Goal: Information Seeking & Learning: Learn about a topic

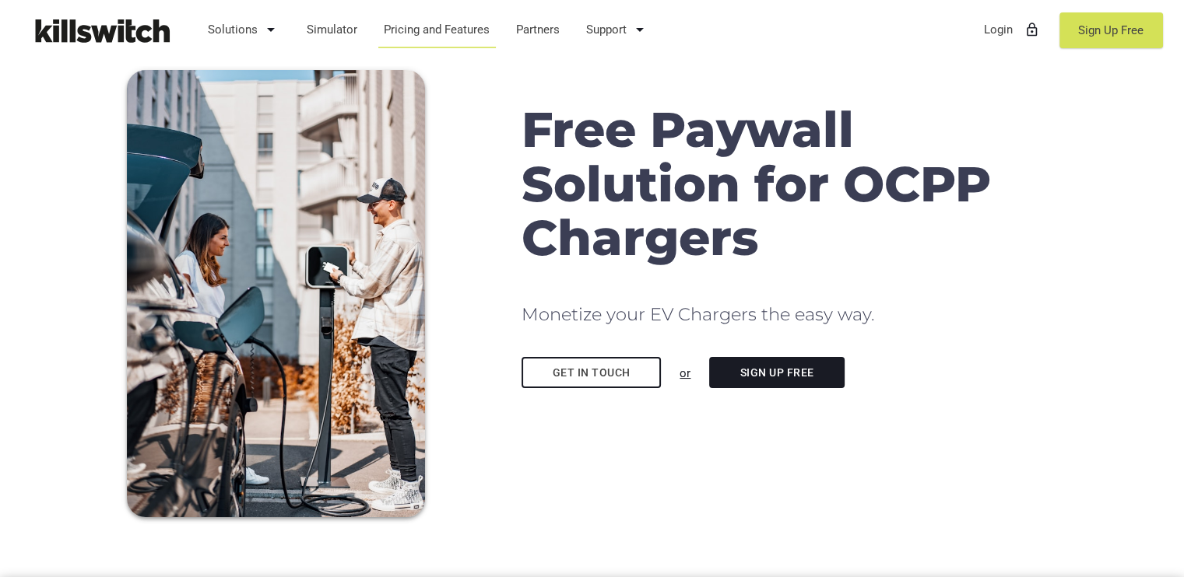
click at [411, 21] on link "Pricing and Features" at bounding box center [437, 29] width 121 height 40
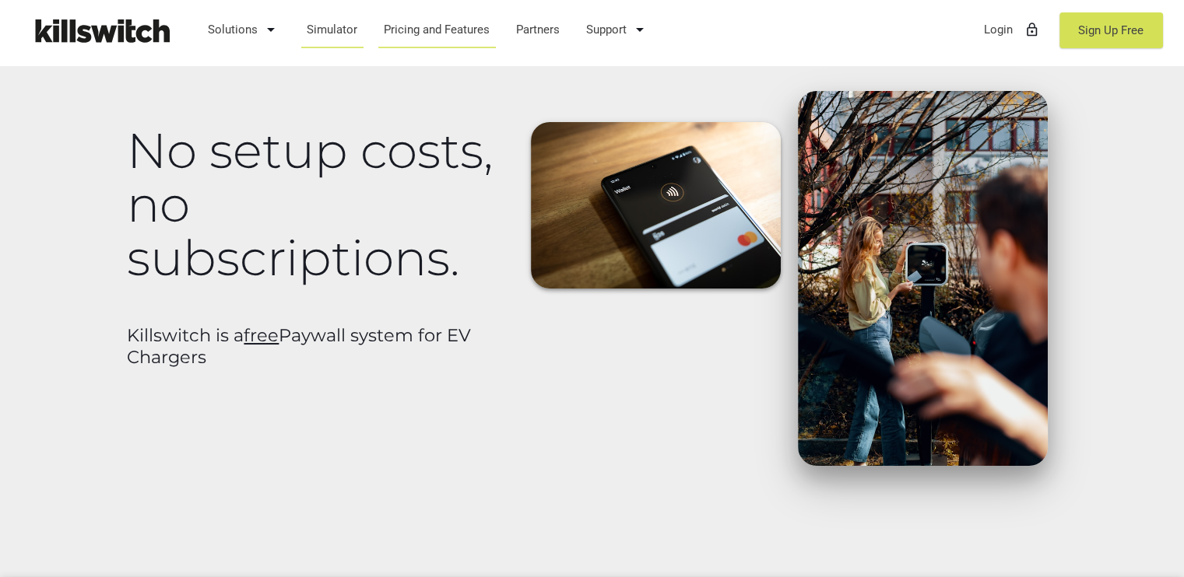
click at [315, 29] on link "Simulator" at bounding box center [332, 29] width 65 height 40
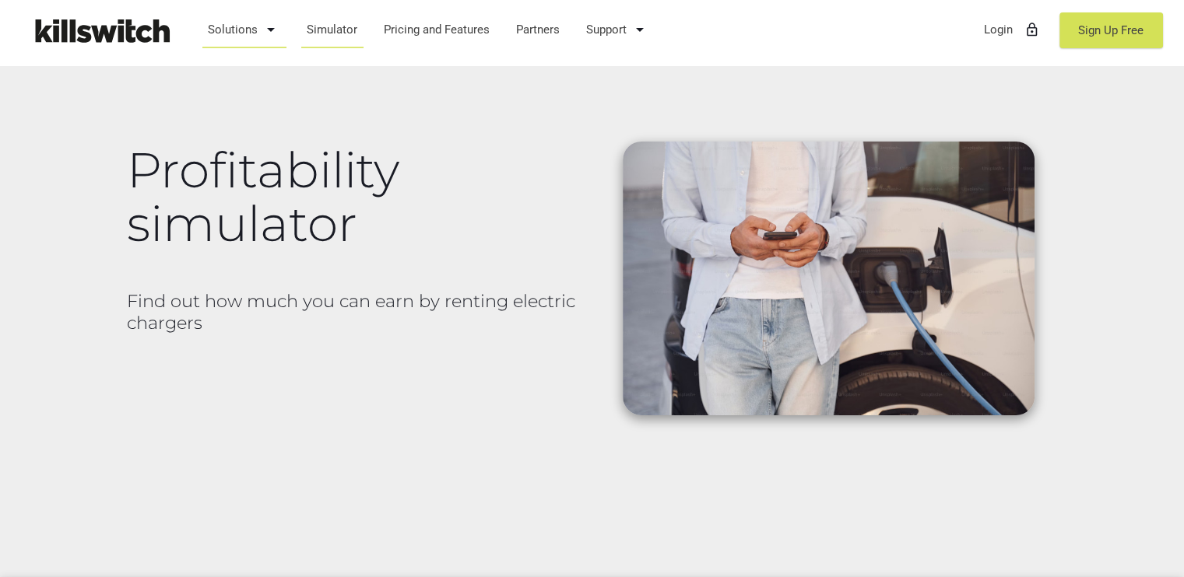
click at [224, 30] on link "Solutions arrow_drop_down" at bounding box center [244, 29] width 87 height 40
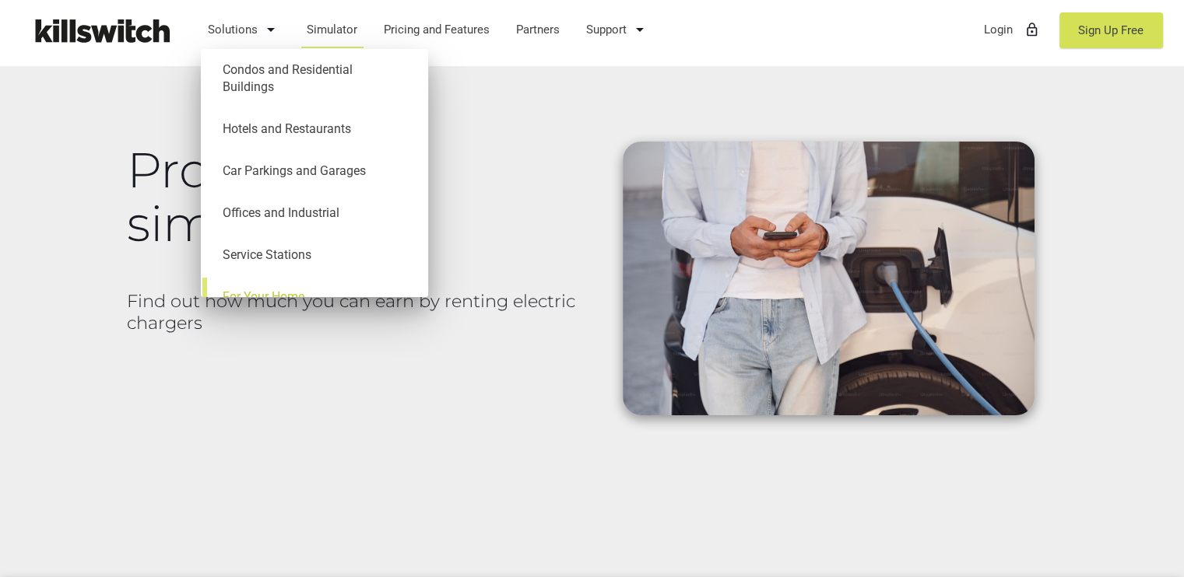
click at [232, 279] on link "For Your Home" at bounding box center [315, 297] width 212 height 42
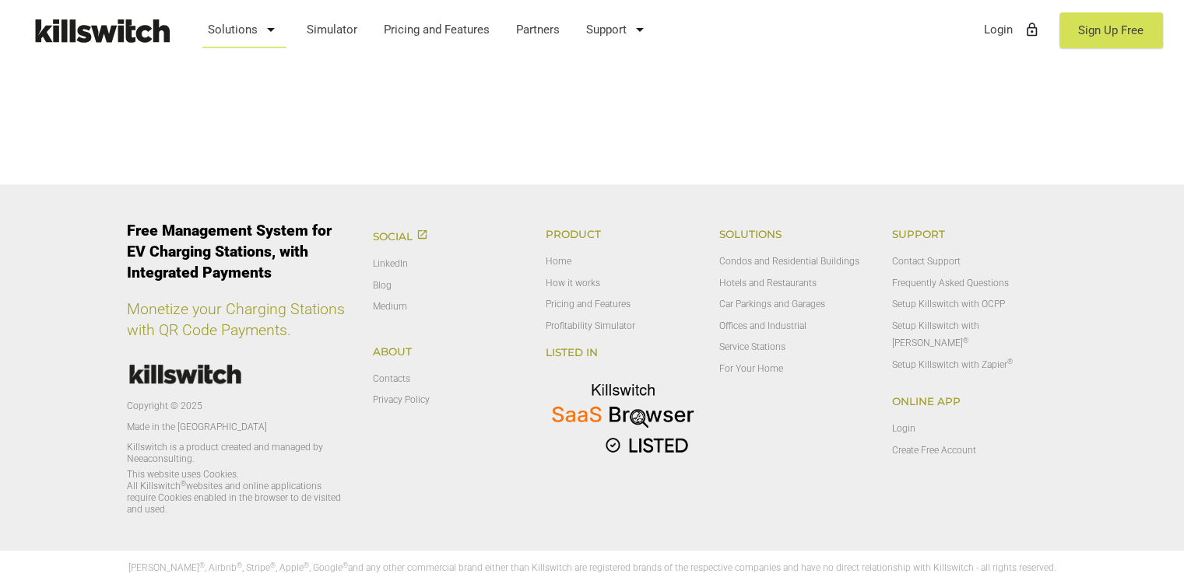
scroll to position [1189, 0]
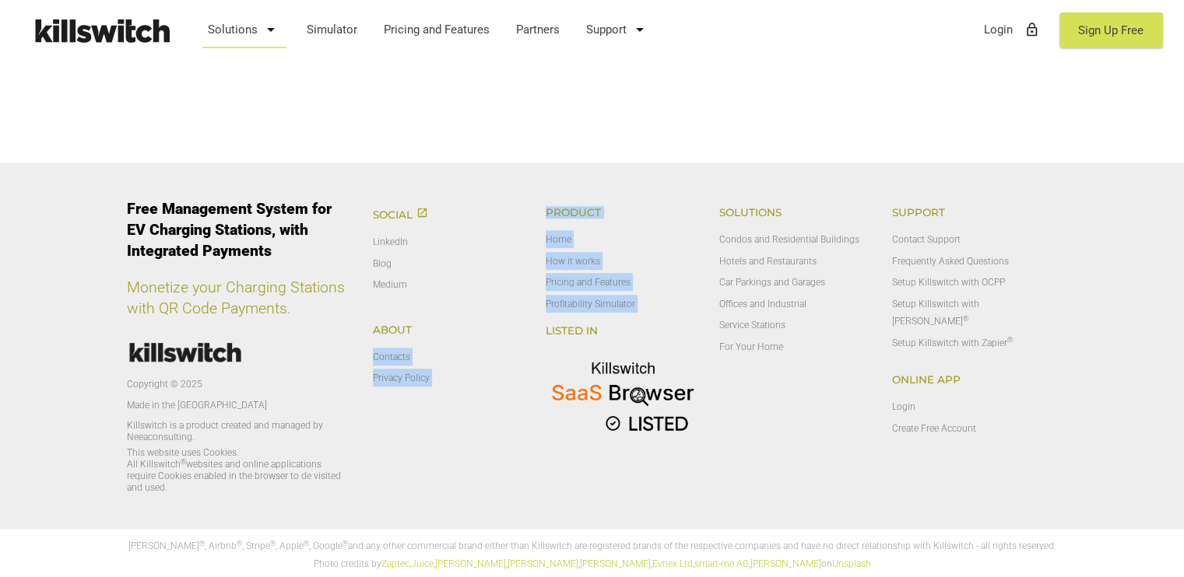
drag, startPoint x: 514, startPoint y: 317, endPoint x: 490, endPoint y: 310, distance: 24.4
click at [500, 314] on div "Social open_in_new LinkedIn Blog Medium About Contacts Privacy Policy Product H…" at bounding box center [710, 332] width 693 height 274
click at [430, 294] on div "Social open_in_new LinkedIn Blog Medium About Contacts Privacy Policy" at bounding box center [451, 297] width 174 height 204
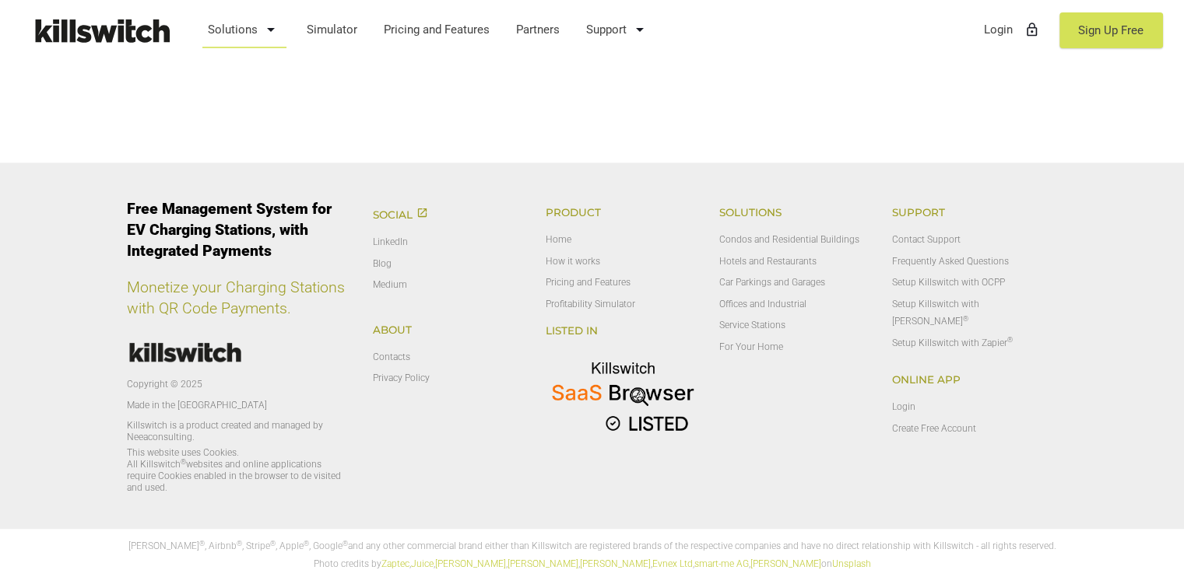
click at [778, 14] on div "menu Solutions arrow_drop_down Condos and Residential Buildings Hotels and Rest…" at bounding box center [592, 32] width 1184 height 65
click at [1088, 33] on link "Sign Up Free" at bounding box center [1111, 30] width 104 height 36
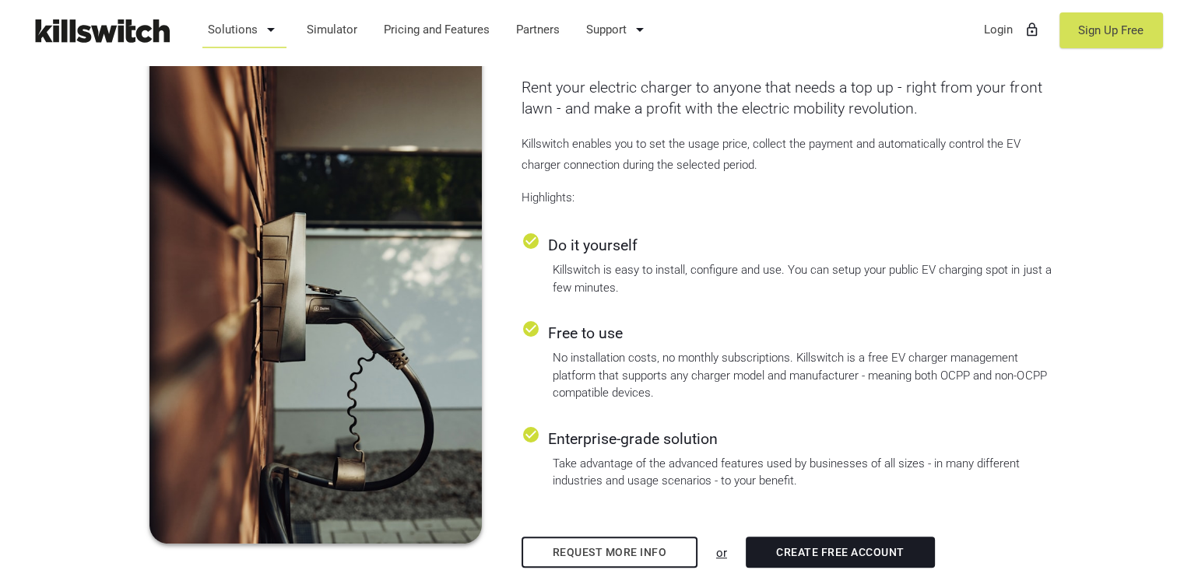
scroll to position [1189, 0]
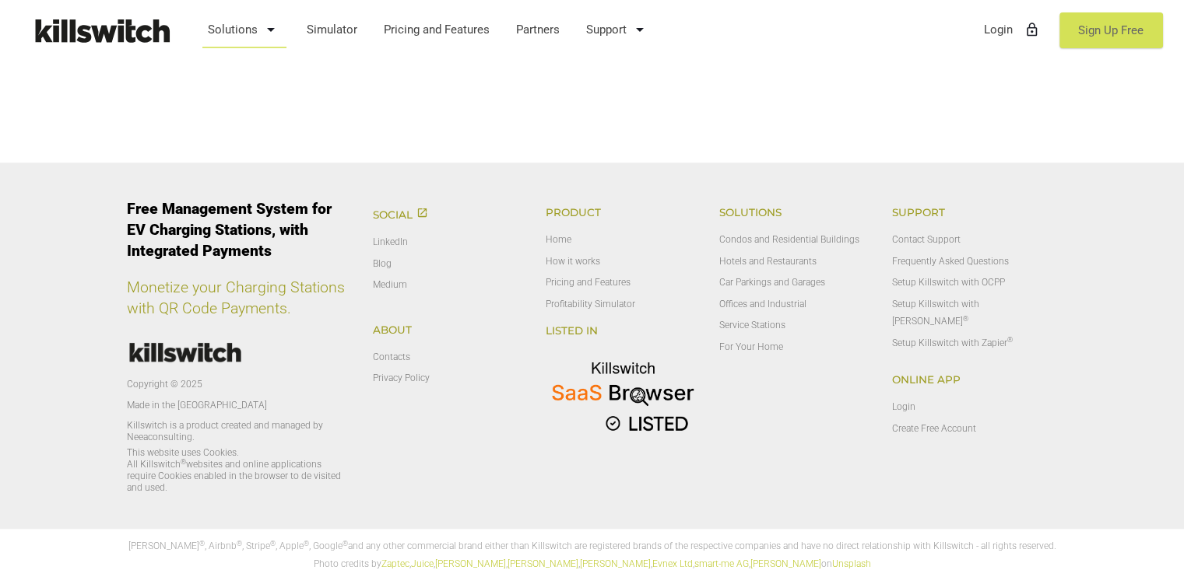
click at [1080, 34] on link "Sign Up Free" at bounding box center [1111, 30] width 104 height 36
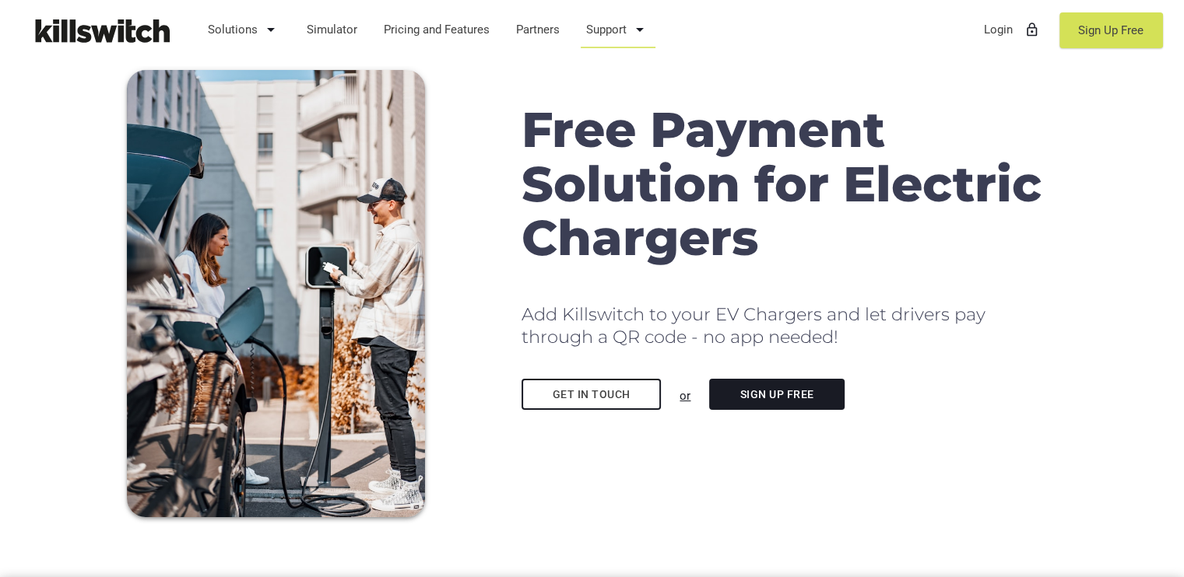
click at [638, 30] on icon "arrow_drop_down" at bounding box center [639, 29] width 19 height 37
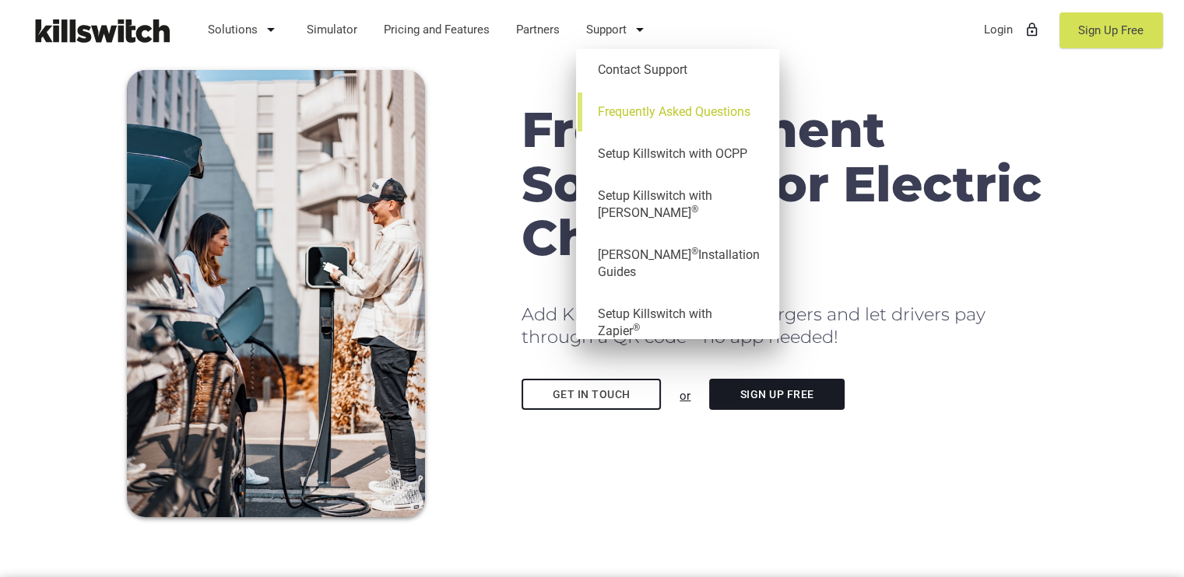
click at [626, 110] on link "Frequently Asked Questions" at bounding box center [678, 112] width 188 height 42
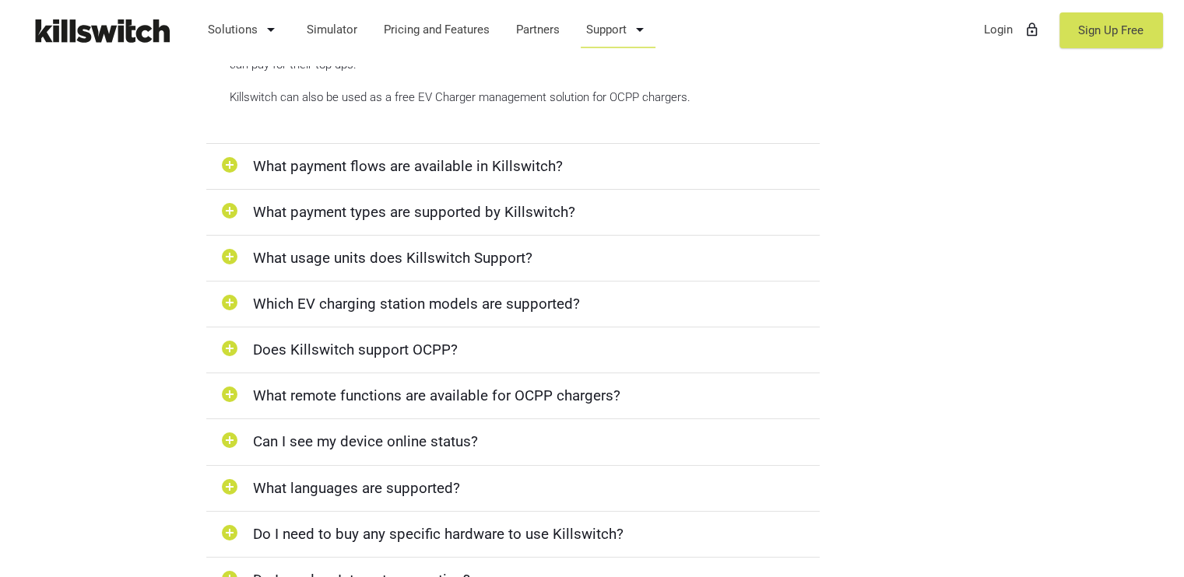
scroll to position [700, 0]
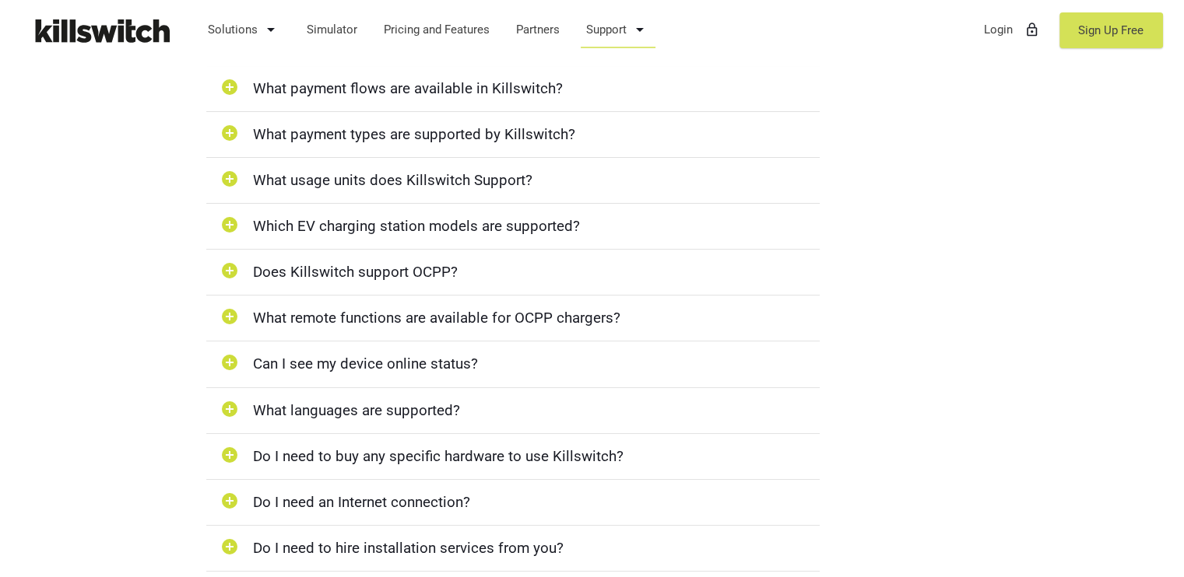
click at [384, 318] on div "add_circle What remote functions are available for OCPP chargers?" at bounding box center [513, 319] width 614 height 46
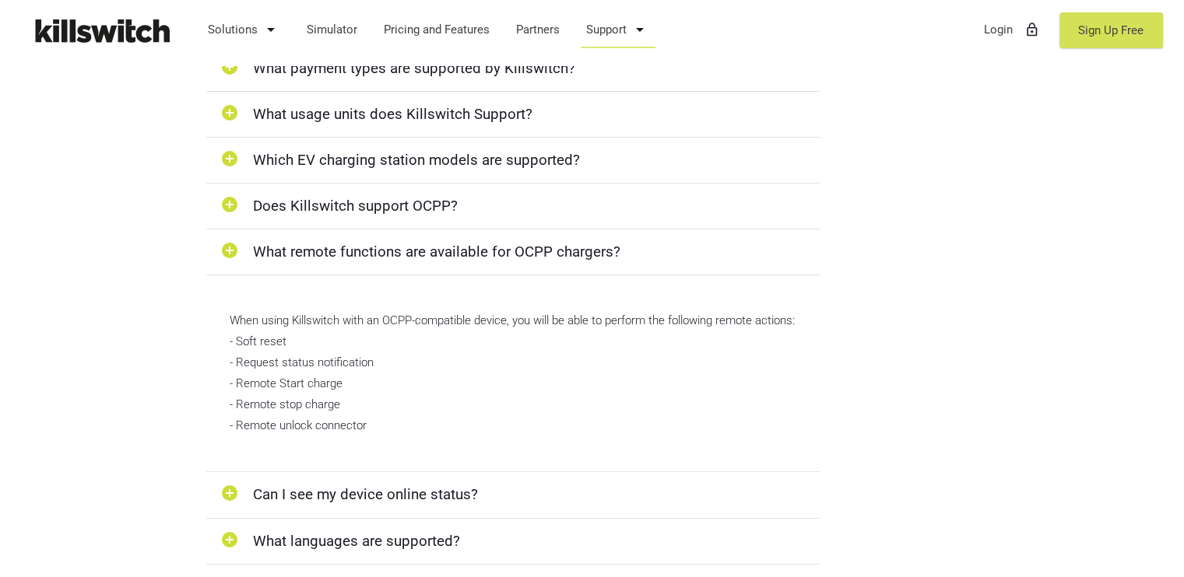
scroll to position [744, 0]
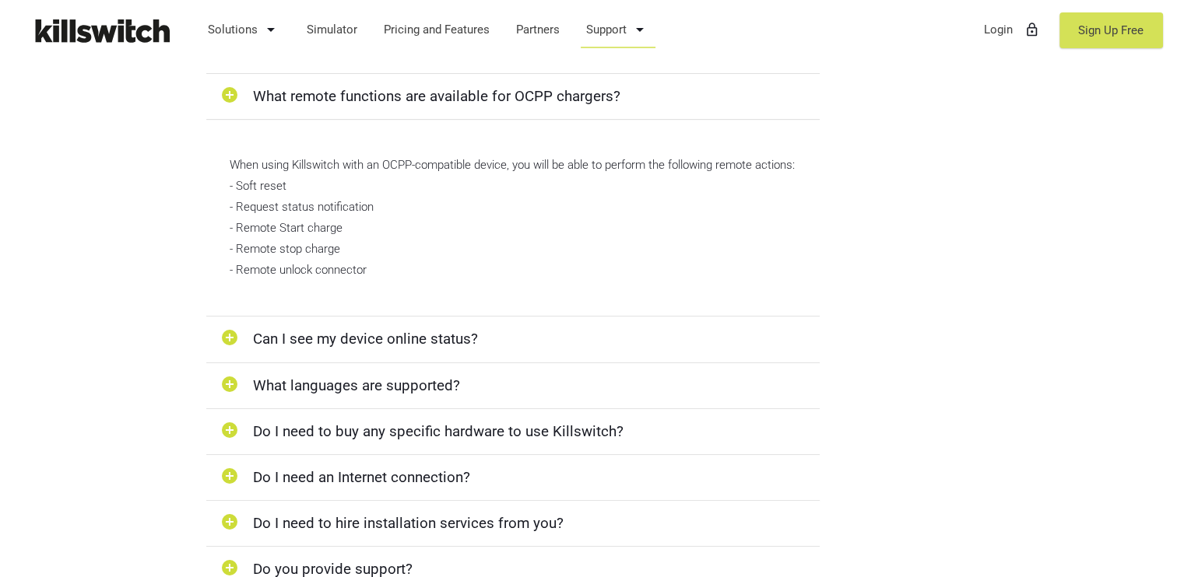
click at [320, 360] on div "add_circle Can I see my device online status?" at bounding box center [513, 340] width 614 height 46
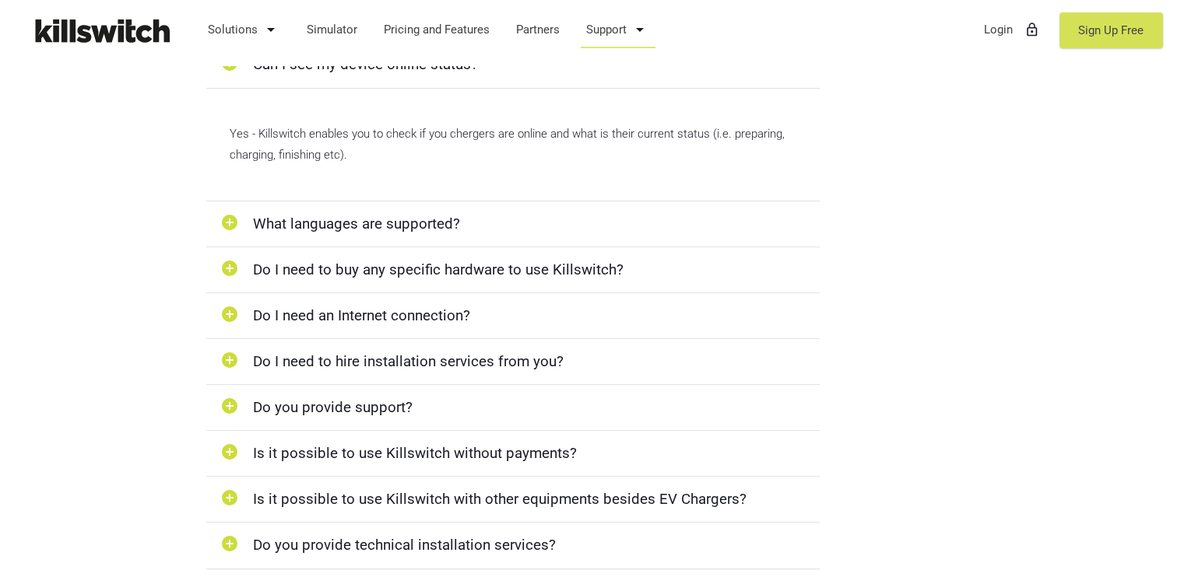
scroll to position [900, 0]
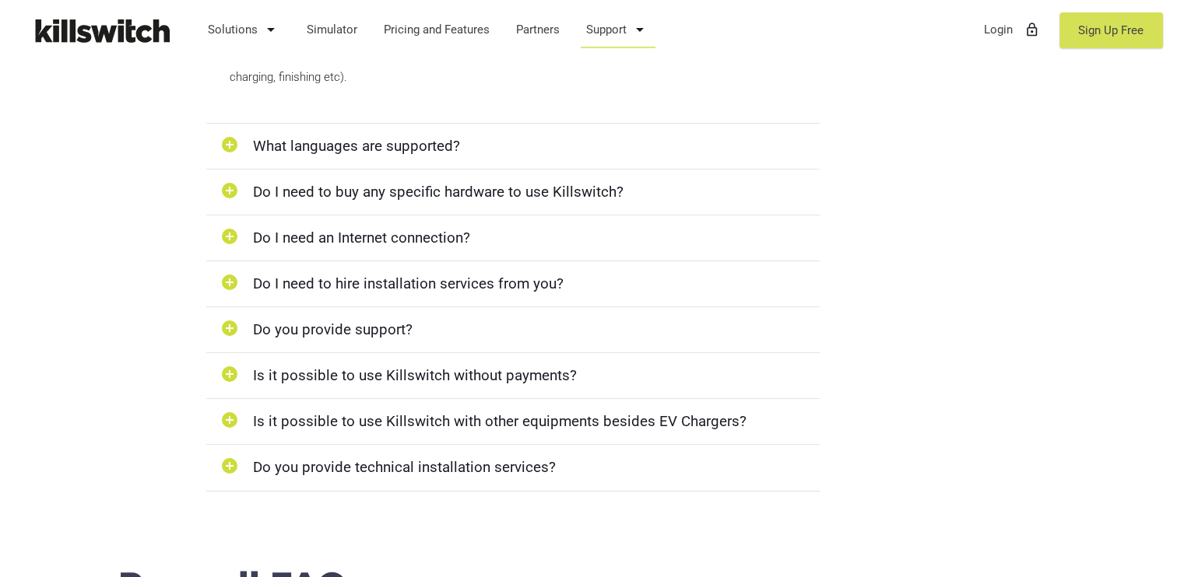
click at [227, 190] on icon "add_circle" at bounding box center [229, 192] width 23 height 22
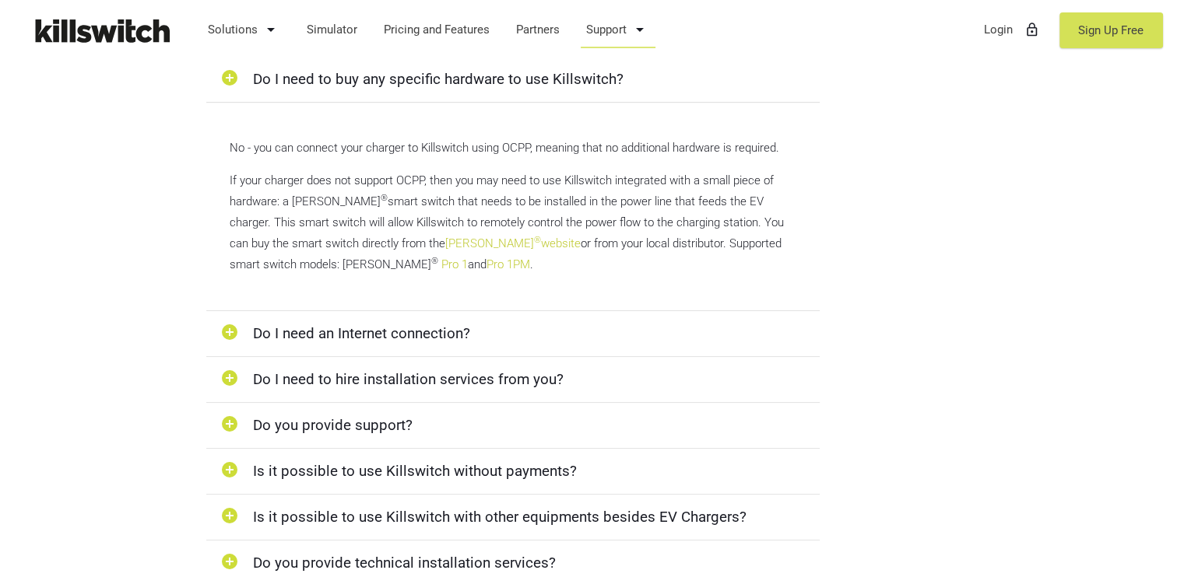
scroll to position [1055, 0]
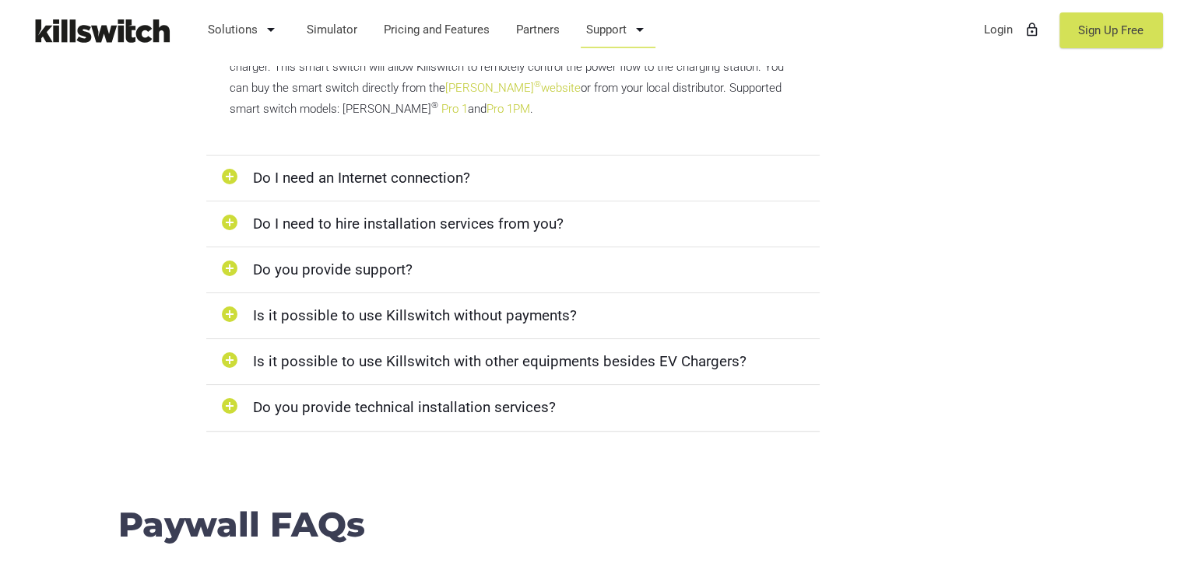
click at [231, 170] on icon "add_circle" at bounding box center [229, 178] width 23 height 22
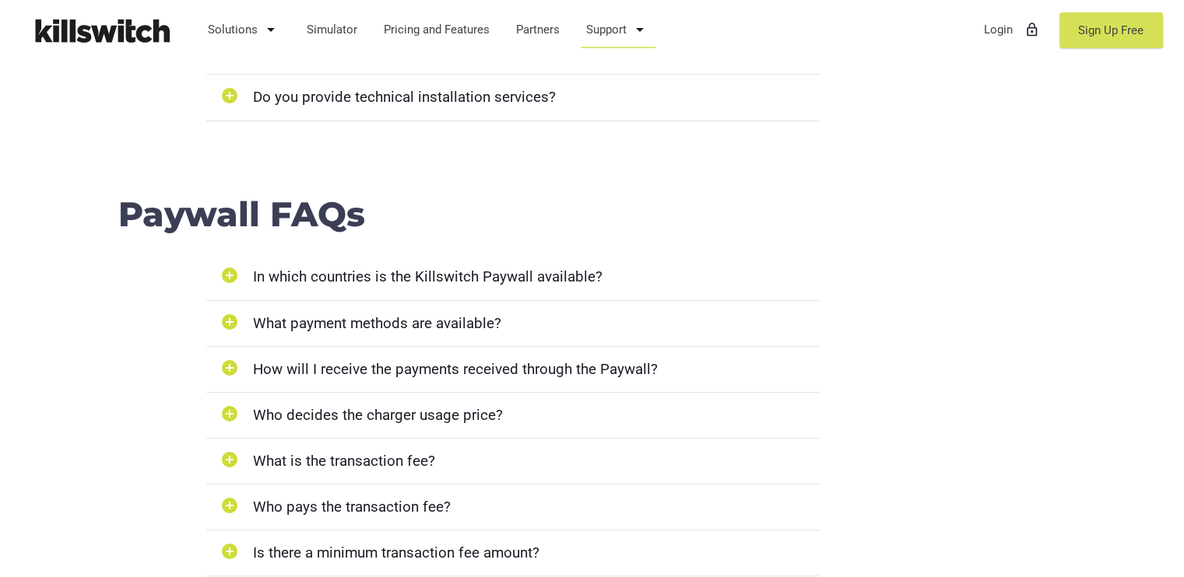
scroll to position [1476, 0]
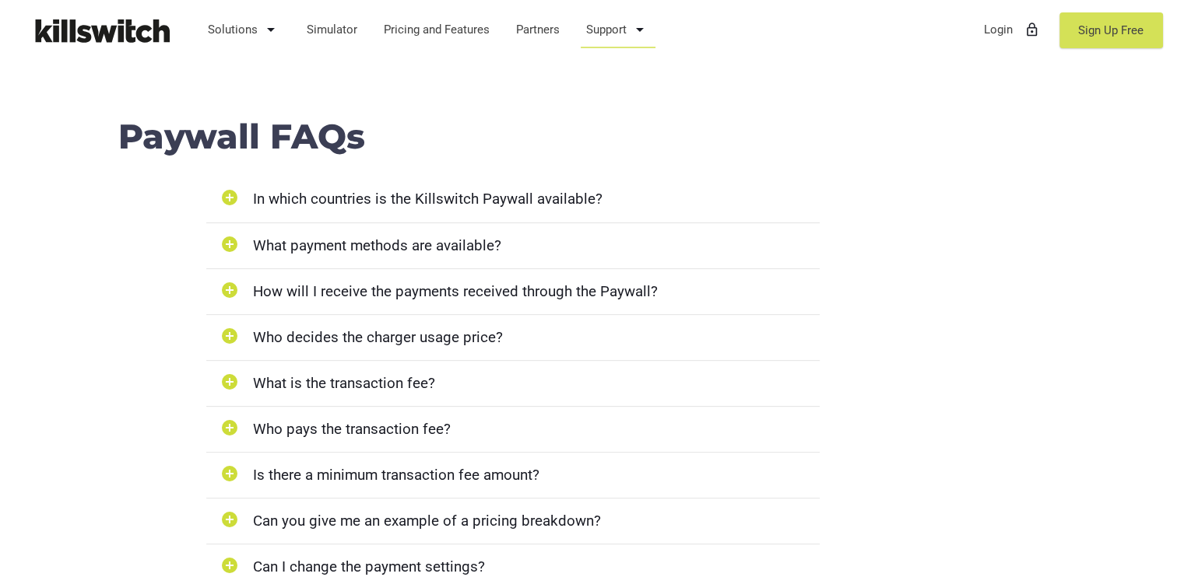
click at [272, 223] on div "add_circle What payment methods are available?" at bounding box center [513, 246] width 614 height 46
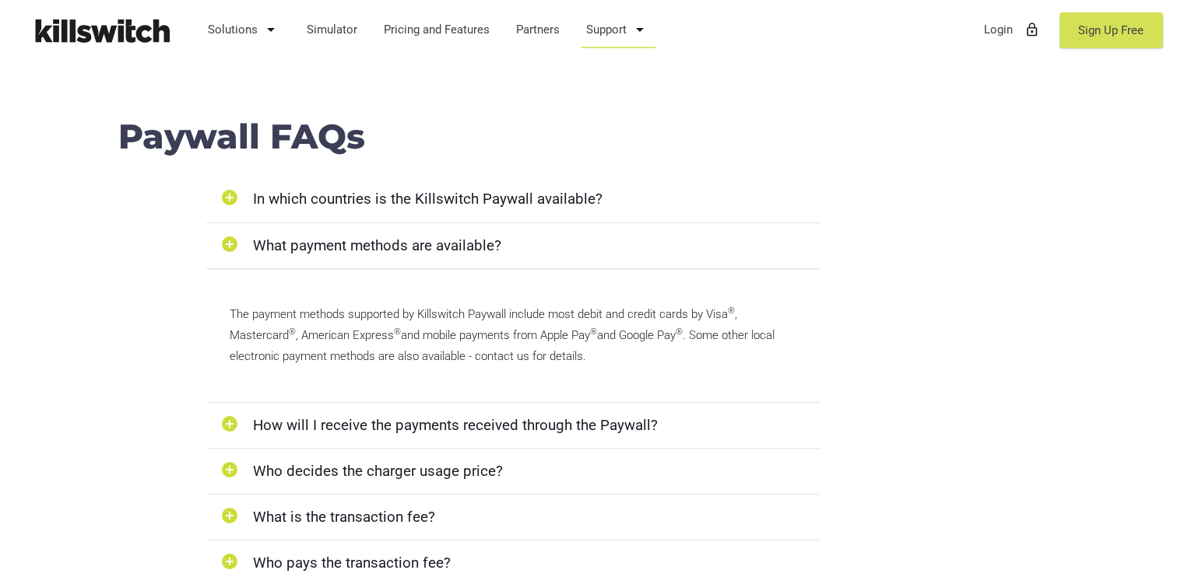
scroll to position [1632, 0]
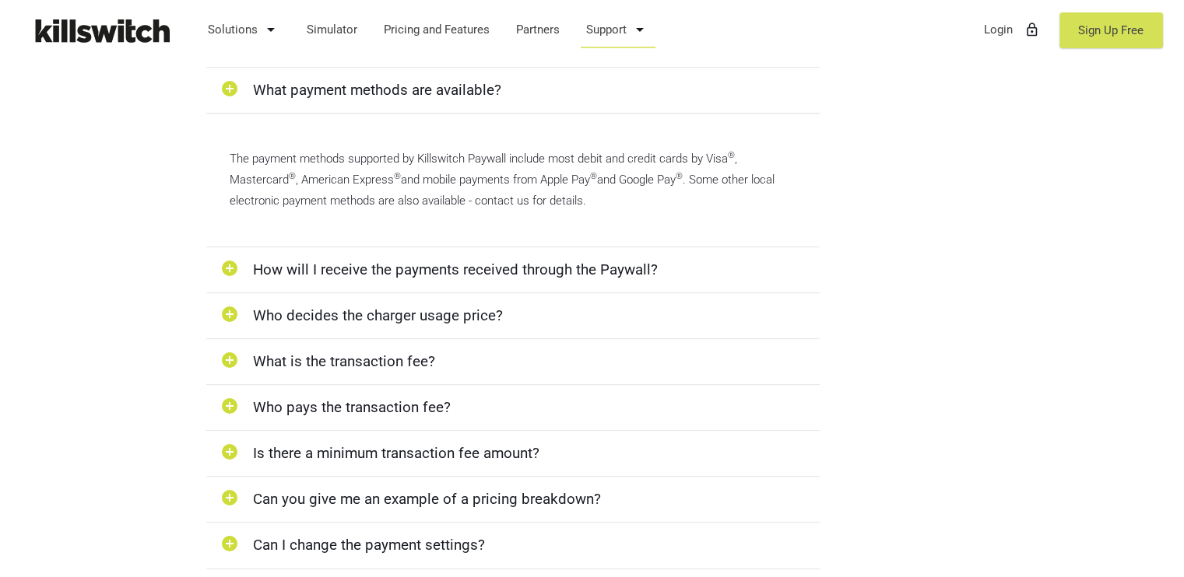
click at [237, 305] on icon "add_circle" at bounding box center [229, 316] width 23 height 22
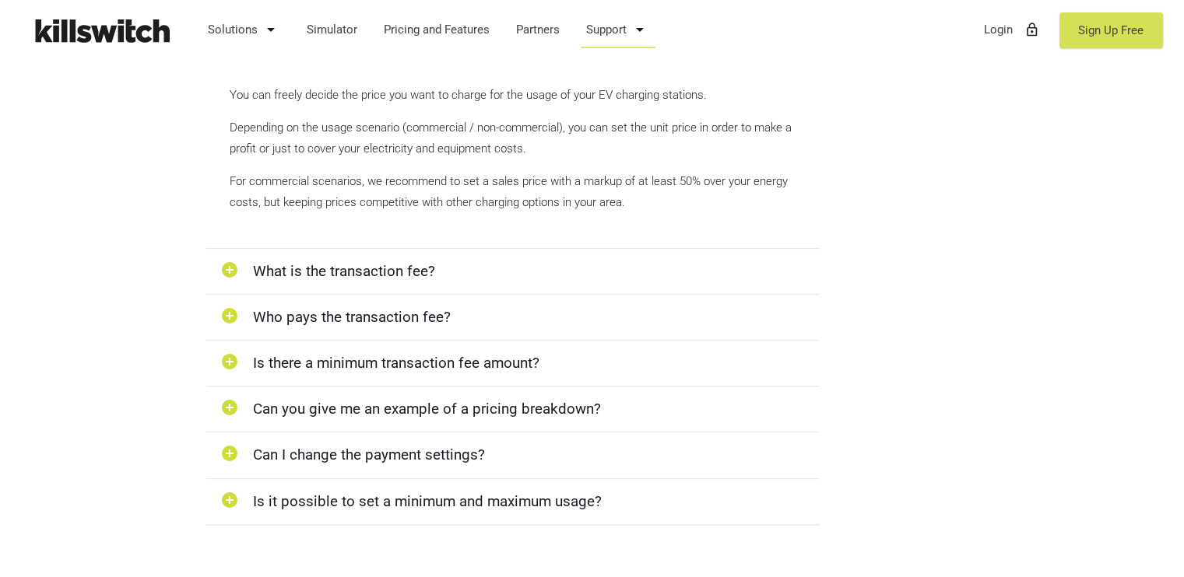
scroll to position [1865, 0]
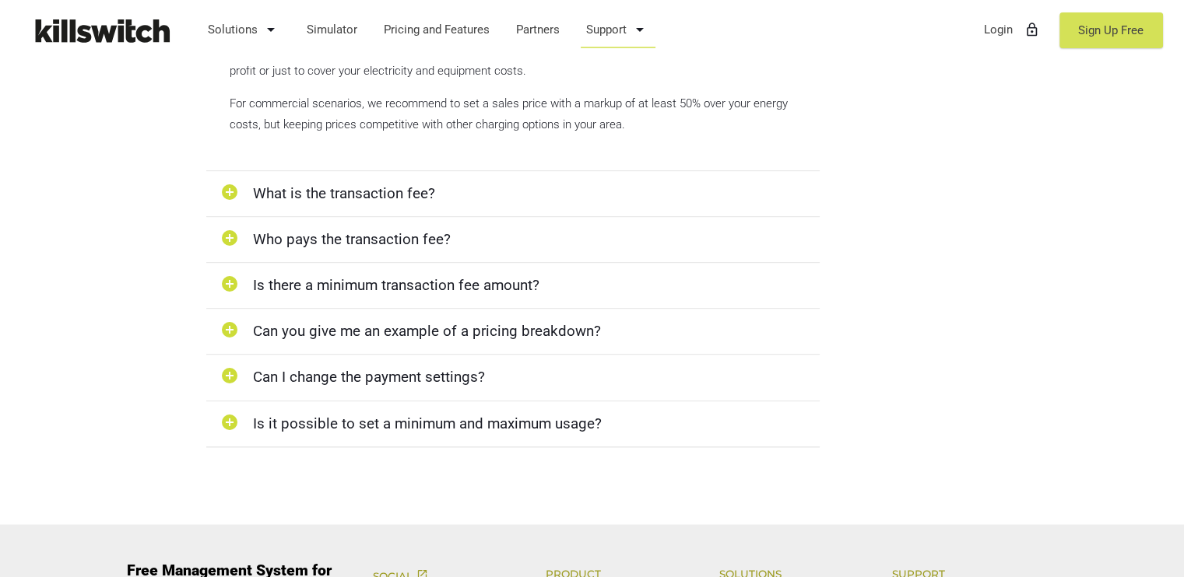
click at [261, 171] on div "add_circle What is the transaction fee?" at bounding box center [513, 194] width 614 height 46
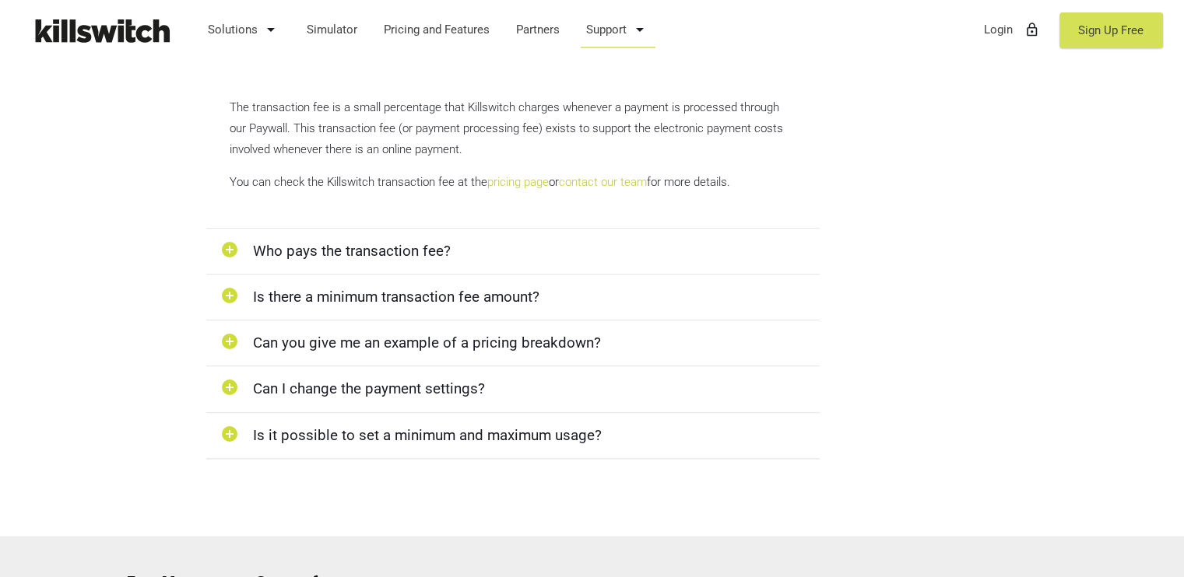
scroll to position [1743, 0]
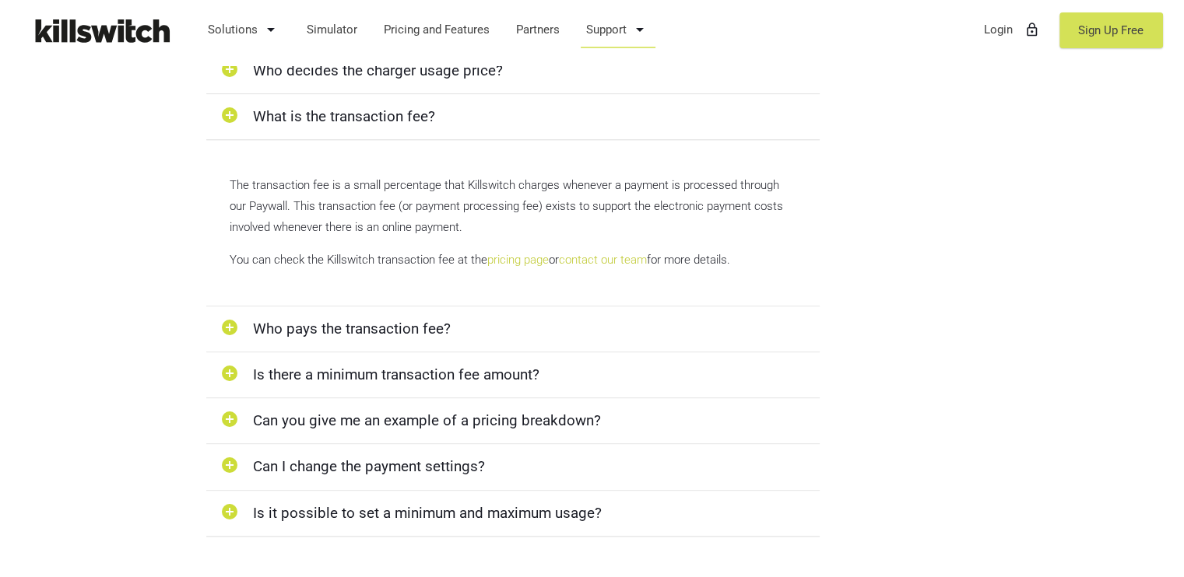
click at [363, 353] on div "add_circle Is there a minimum transaction fee amount?" at bounding box center [513, 376] width 614 height 46
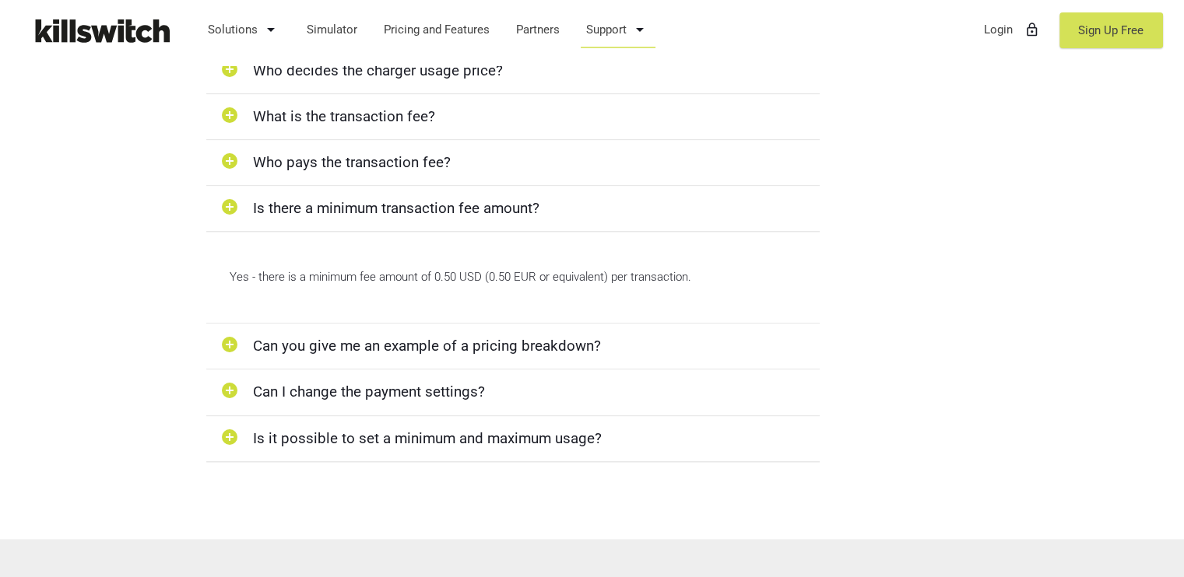
click at [270, 140] on div "add_circle Who pays the transaction fee?" at bounding box center [513, 163] width 614 height 46
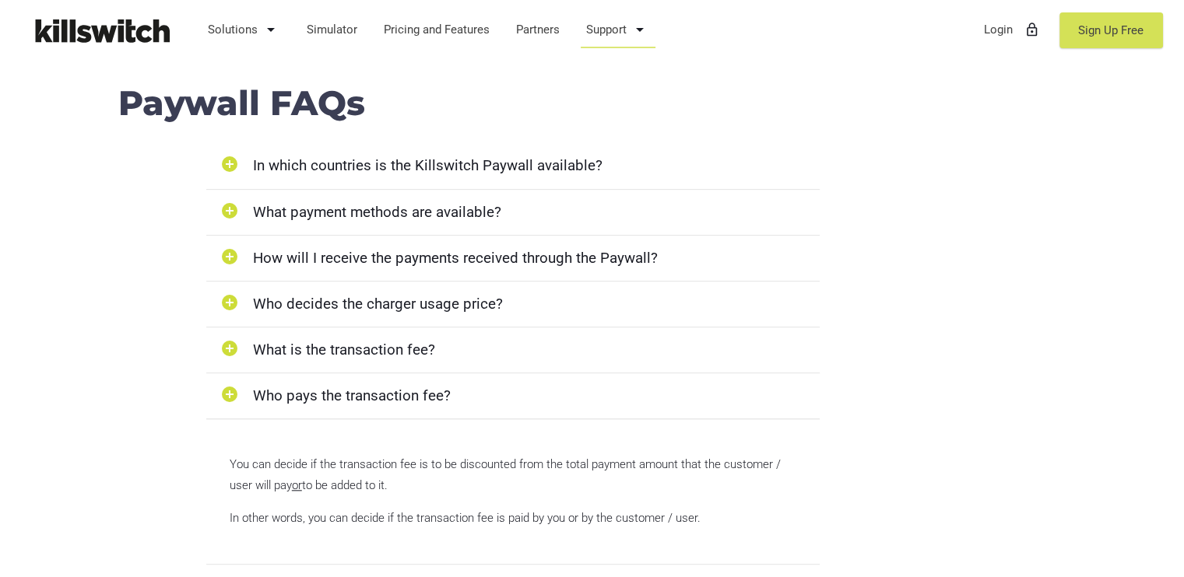
scroll to position [1588, 0]
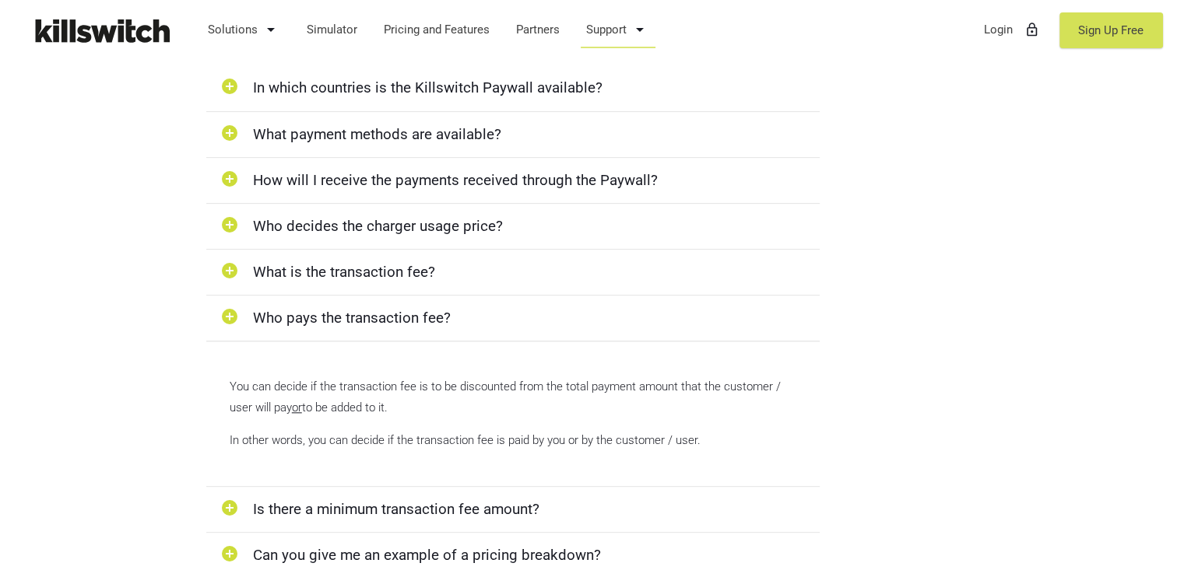
click at [258, 252] on div "add_circle What is the transaction fee?" at bounding box center [513, 273] width 614 height 46
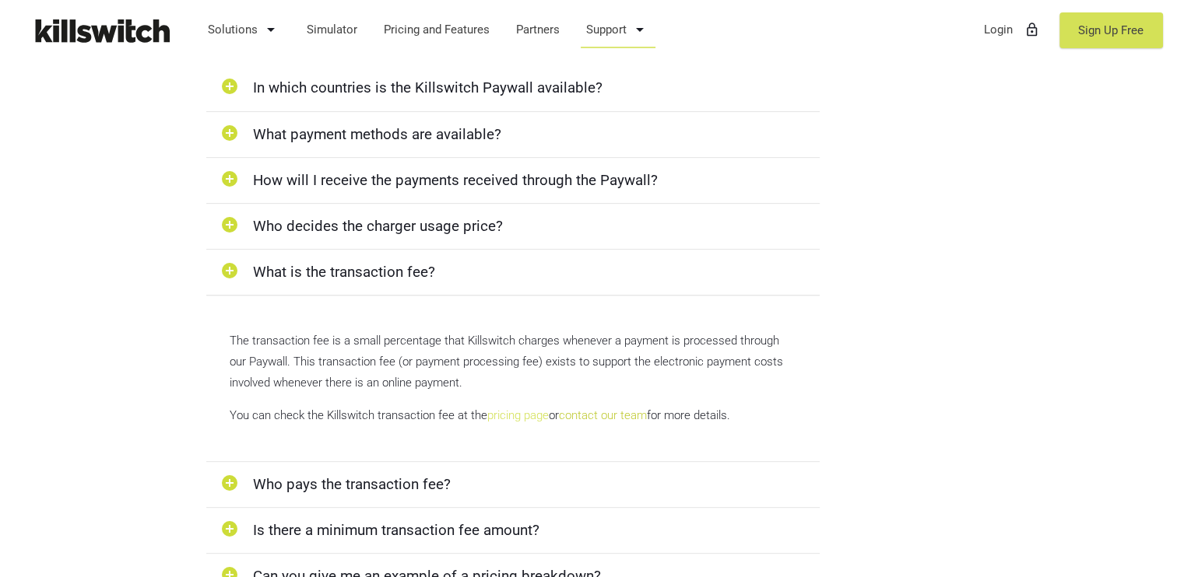
click at [507, 409] on link "pricing page" at bounding box center [517, 416] width 61 height 14
